Goal: Check status: Check status

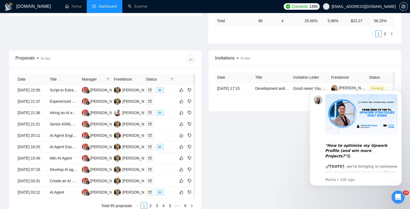
scroll to position [188, 0]
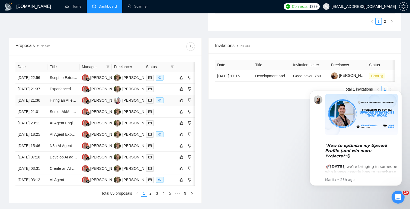
click at [24, 107] on td "13 Aug, 2025 21:36" at bounding box center [31, 100] width 32 height 11
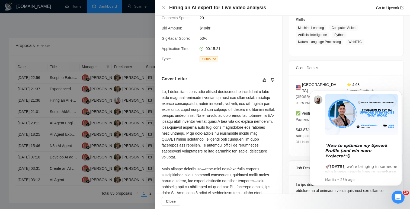
scroll to position [0, 0]
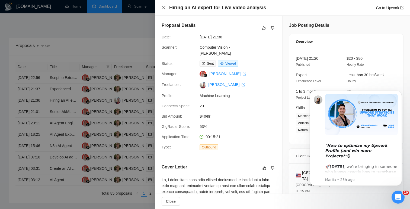
click at [162, 7] on icon "close" at bounding box center [163, 7] width 3 height 3
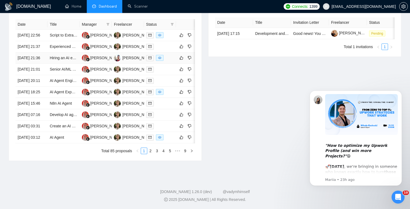
scroll to position [271, 0]
click at [150, 154] on link "2" at bounding box center [150, 151] width 6 height 6
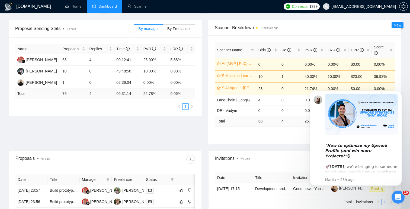
scroll to position [73, 0]
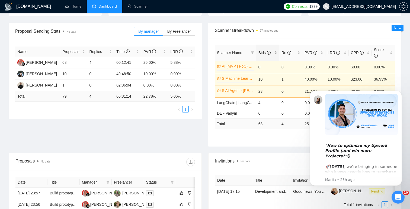
click at [263, 53] on span "Bids" at bounding box center [264, 53] width 12 height 4
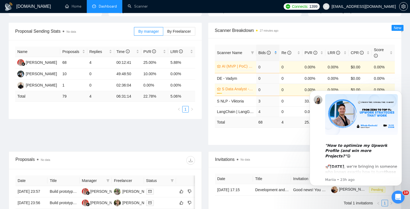
click at [263, 53] on span "Bids" at bounding box center [264, 53] width 12 height 4
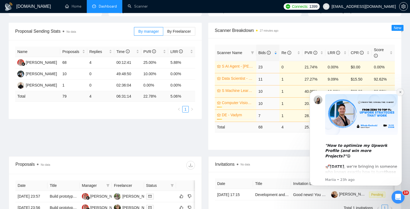
click at [399, 93] on icon "Dismiss notification" at bounding box center [400, 92] width 2 height 2
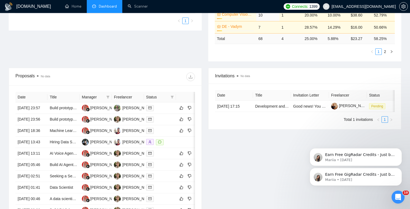
scroll to position [163, 0]
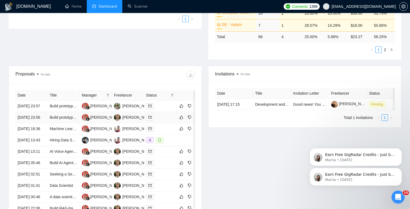
click at [30, 124] on td "[DATE] 23:56" at bounding box center [31, 117] width 32 height 11
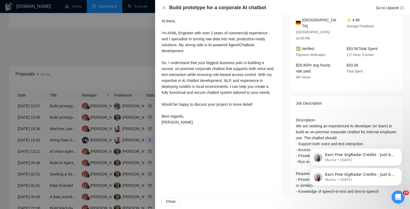
scroll to position [157, 0]
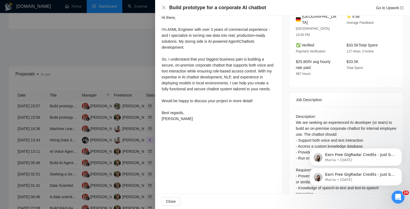
click at [113, 69] on div at bounding box center [205, 104] width 410 height 209
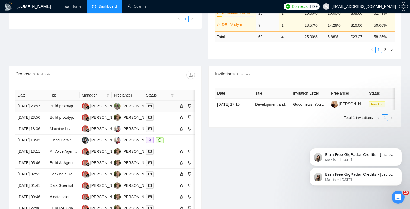
click at [26, 109] on td "[DATE] 23:57" at bounding box center [31, 106] width 32 height 11
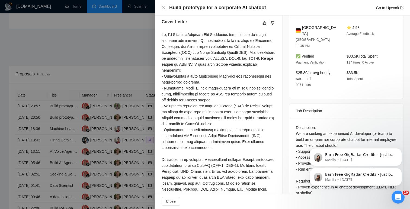
scroll to position [0, 0]
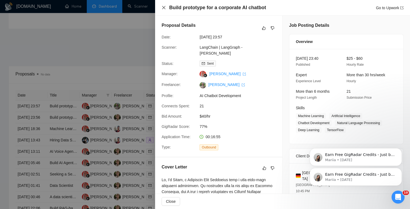
click at [163, 8] on icon "close" at bounding box center [164, 7] width 4 height 4
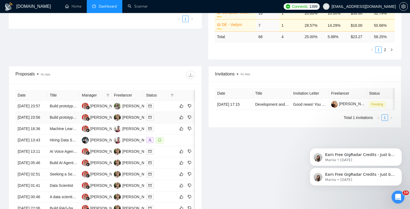
click at [25, 124] on td "[DATE] 23:56" at bounding box center [31, 117] width 32 height 11
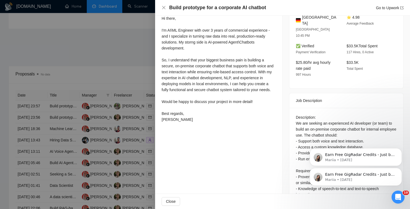
scroll to position [155, 0]
click at [139, 47] on div at bounding box center [205, 104] width 410 height 209
